Goal: Task Accomplishment & Management: Complete application form

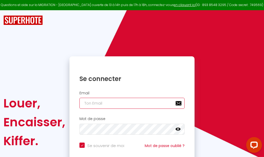
click at [129, 103] on input "email" at bounding box center [132, 103] width 105 height 11
type input "m"
checkbox input "true"
type input "ma"
checkbox input "true"
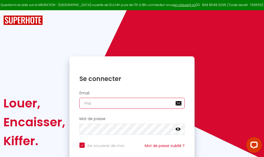
type input "mar"
checkbox input "true"
type input "marc"
checkbox input "true"
type input "marcd"
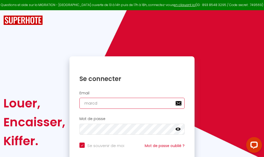
checkbox input "true"
type input "marcdp"
checkbox input "true"
type input "marcdpo"
checkbox input "true"
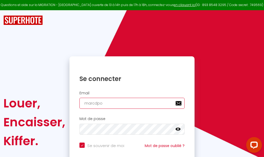
type input "marcdpoz"
checkbox input "true"
type input "marcdpoz."
checkbox input "true"
type input "marcdpoz.l"
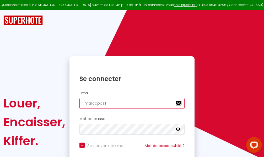
checkbox input "true"
type input "marcdpoz.lo"
checkbox input "true"
type input "marcdpoz.loc"
checkbox input "true"
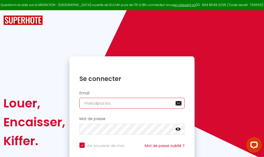
type input "marcdpoz.loca"
checkbox input "true"
type input "marcdpoz.locat"
checkbox input "true"
type input "marcdpoz.locati"
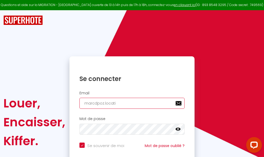
checkbox input "true"
type input "marcdpoz.locatio"
checkbox input "true"
type input "marcdpoz.location"
checkbox input "true"
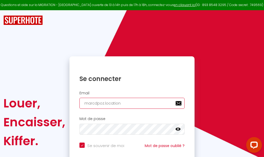
type input "marcdpoz.location@"
checkbox input "true"
type input "marcdpoz.location@g"
checkbox input "true"
type input "marcdpoz.location@gm"
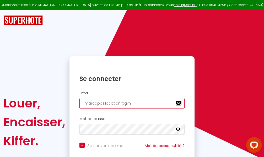
checkbox input "true"
type input "marcdpoz.location@gma"
checkbox input "true"
type input "marcdpoz.location@gmai"
checkbox input "true"
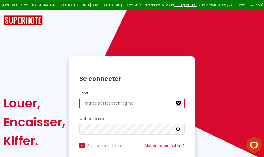
type input "[EMAIL_ADDRESS]"
checkbox input "true"
type input "[EMAIL_ADDRESS]."
checkbox input "true"
type input "marcdpoz.location@gmail.c"
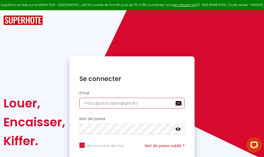
checkbox input "true"
type input "[EMAIL_ADDRESS][DOMAIN_NAME]"
checkbox input "true"
type input "[EMAIL_ADDRESS][DOMAIN_NAME]"
checkbox input "true"
